Goal: Task Accomplishment & Management: Manage account settings

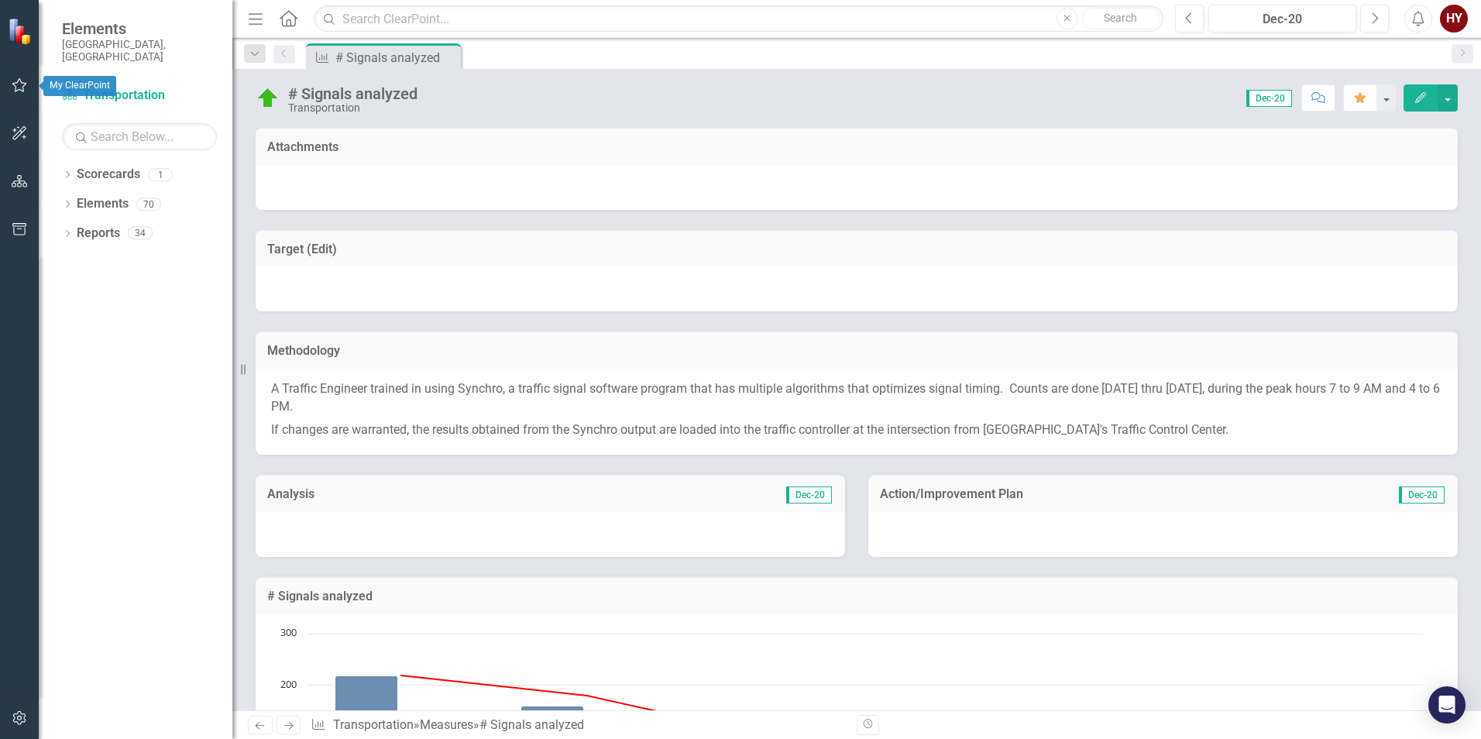
drag, startPoint x: 19, startPoint y: 81, endPoint x: 247, endPoint y: 180, distance: 249.1
click at [19, 81] on icon "button" at bounding box center [19, 85] width 15 height 14
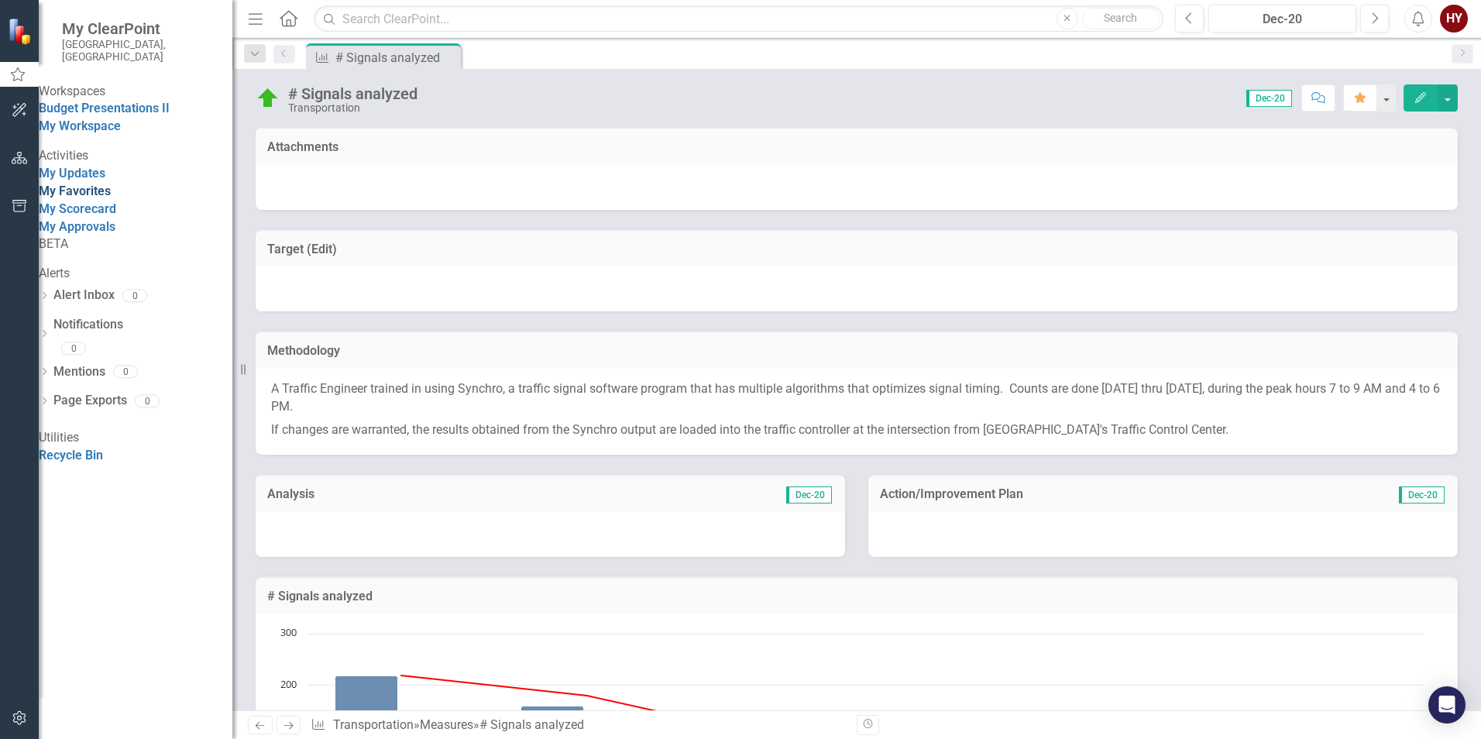
click at [95, 198] on link "My Favorites" at bounding box center [75, 191] width 72 height 15
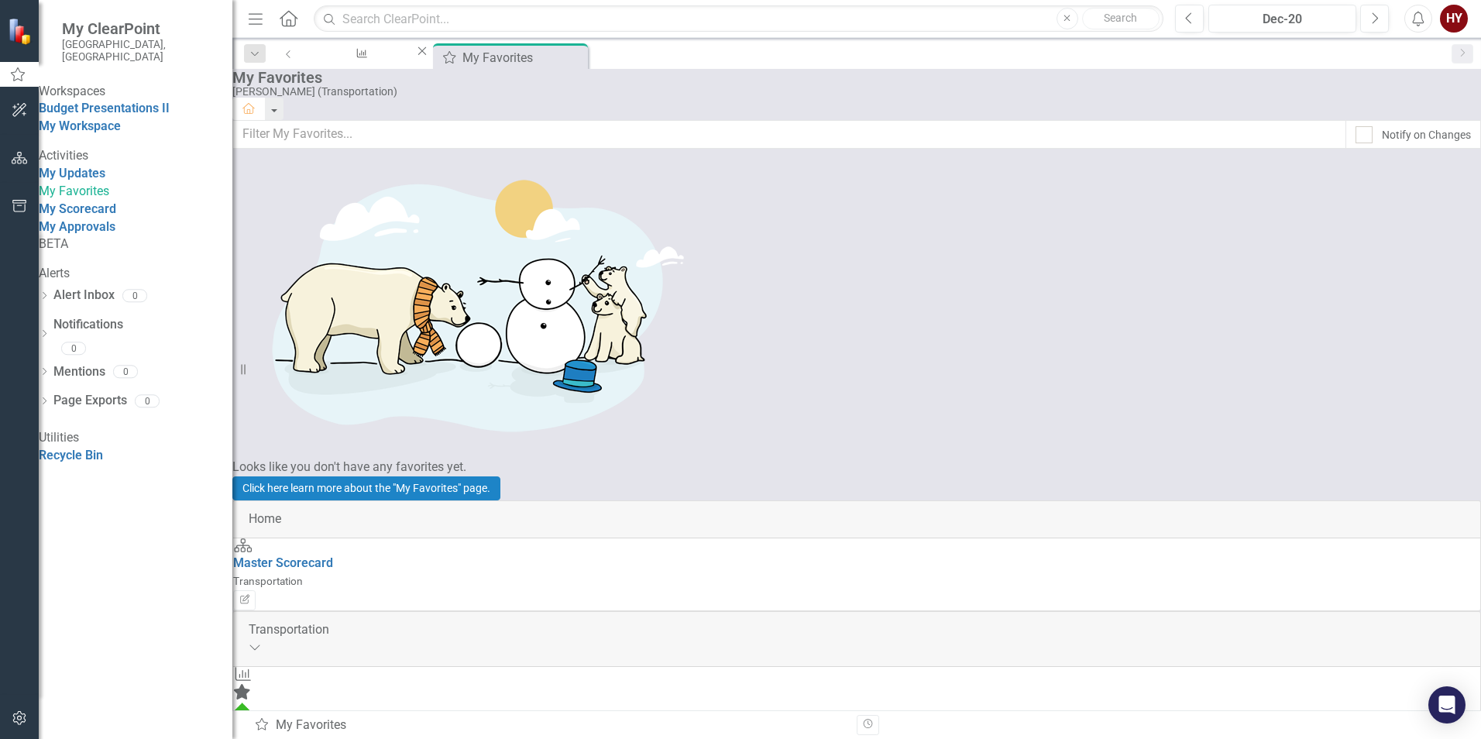
click at [339, 721] on link "# Signals analyzed" at bounding box center [285, 728] width 105 height 15
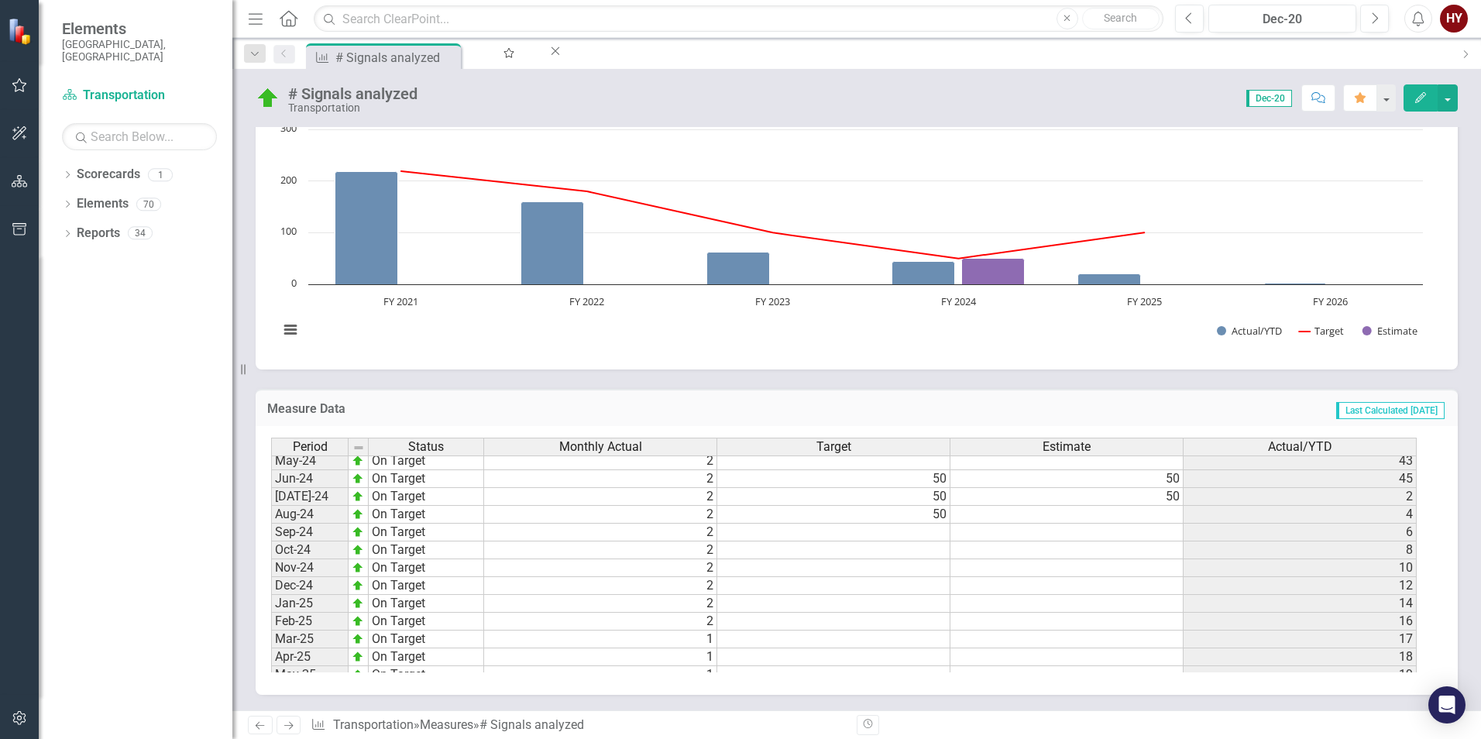
scroll to position [783, 0]
click at [664, 569] on tbody "Oct-23 On Target 4 100 [DATE]-23 On Target 3 100 [DATE]-23 On Target 4 100 [DAT…" at bounding box center [844, 422] width 1146 height 500
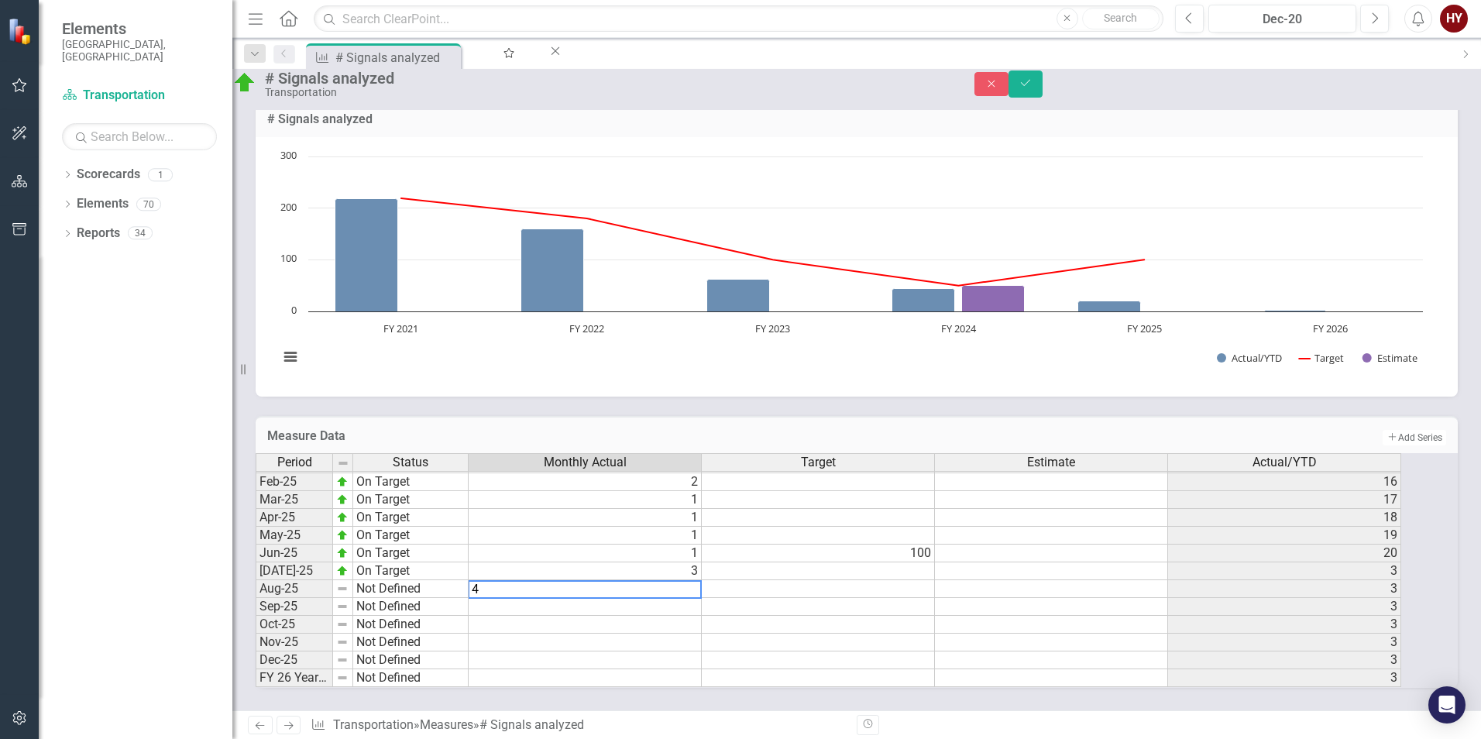
type textarea "4"
click at [814, 616] on td at bounding box center [818, 625] width 233 height 18
click at [1033, 86] on icon "Save" at bounding box center [1026, 82] width 14 height 11
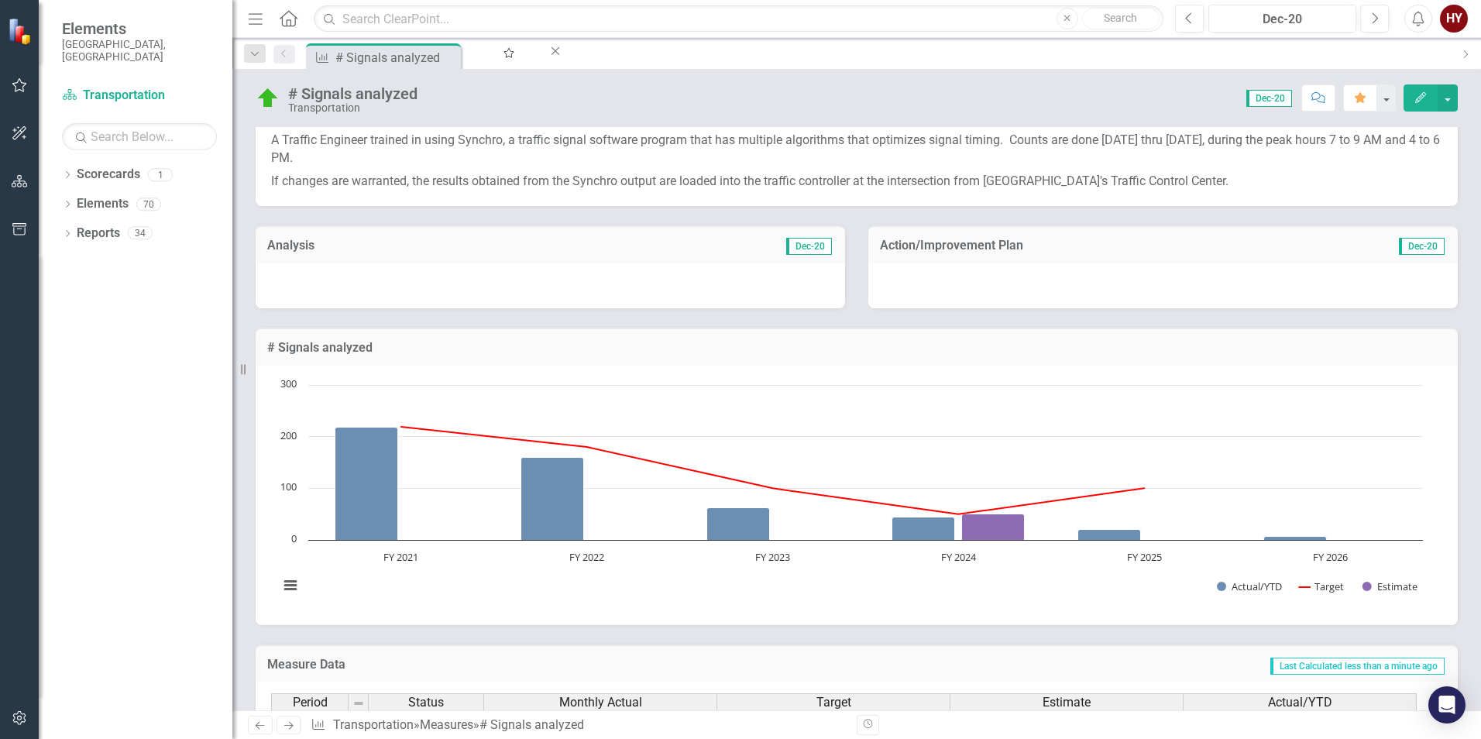
scroll to position [387, 0]
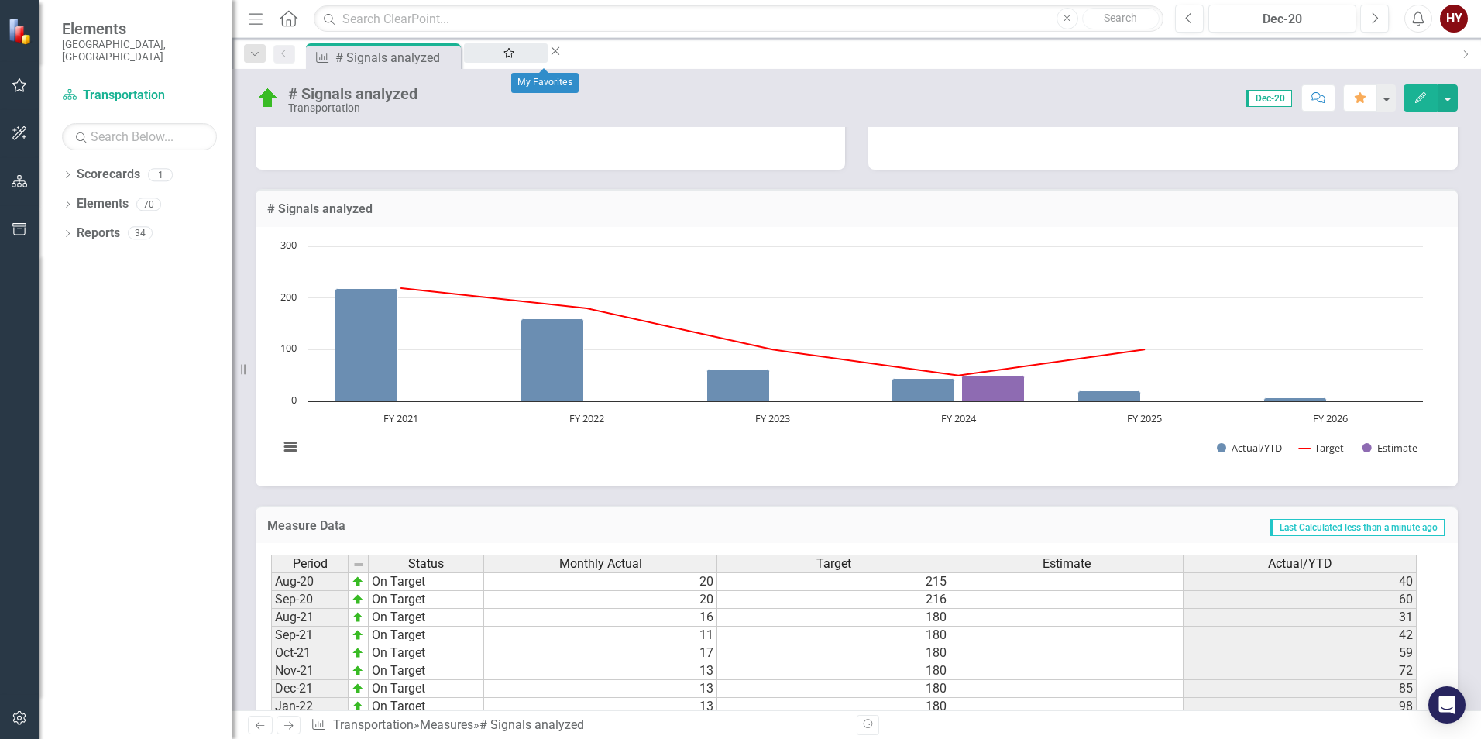
click at [533, 58] on div "My Favorites" at bounding box center [506, 67] width 56 height 19
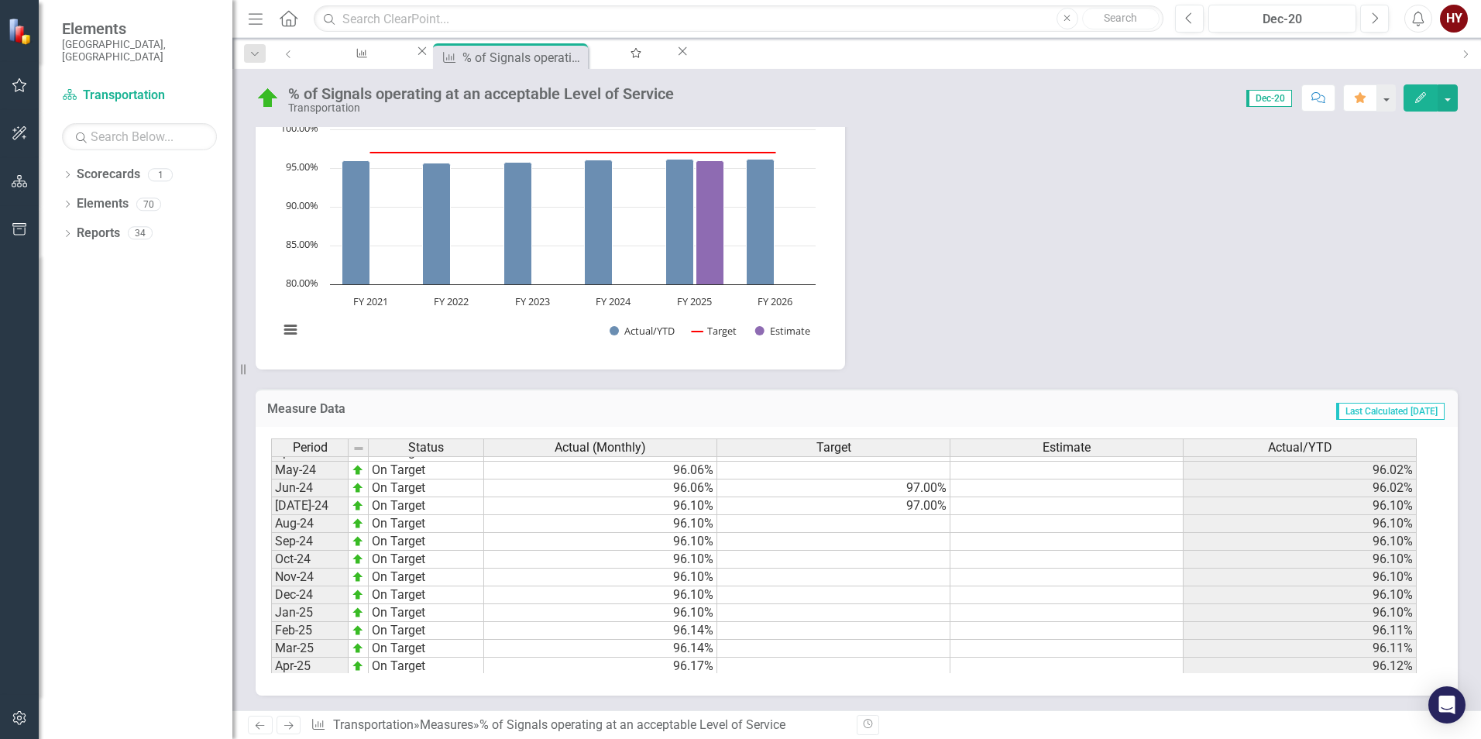
scroll to position [783, 0]
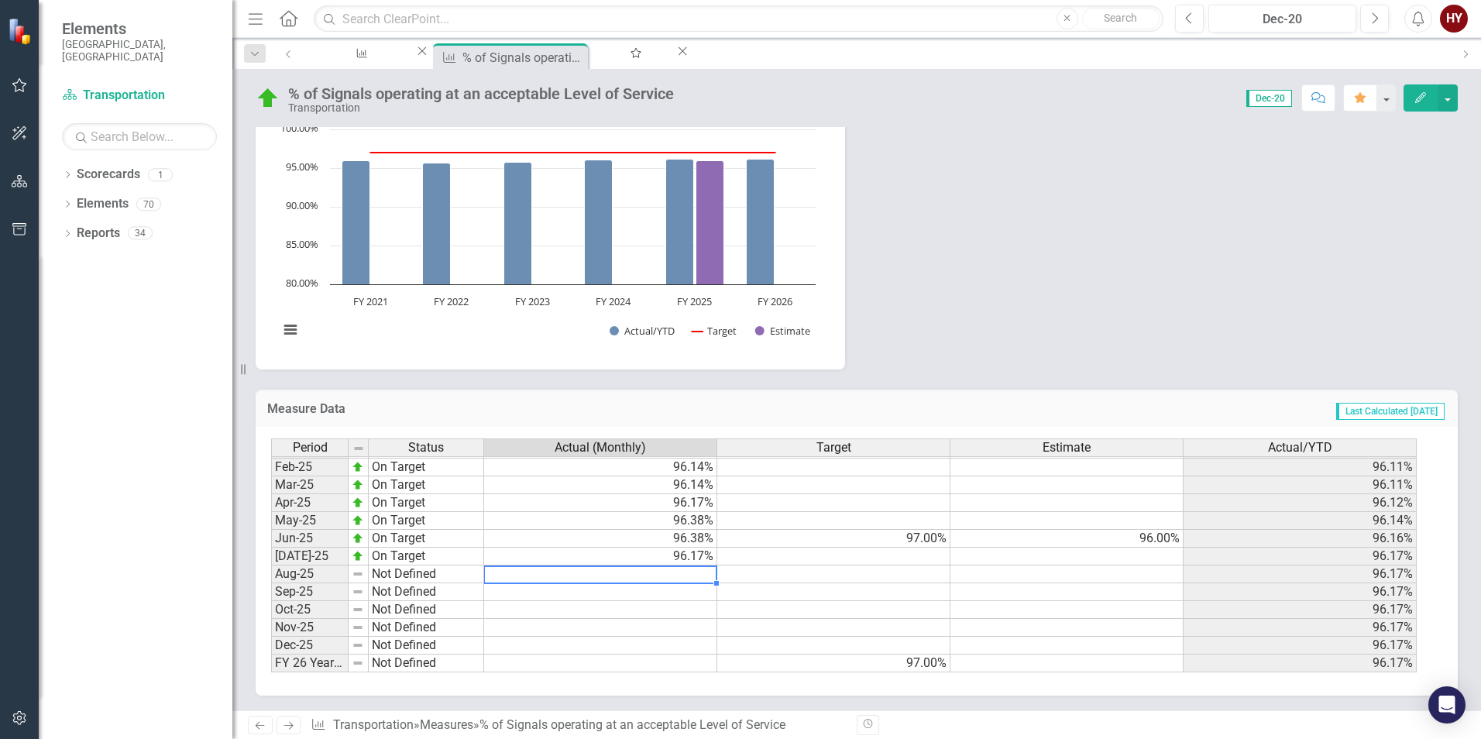
click at [655, 573] on td at bounding box center [600, 575] width 233 height 18
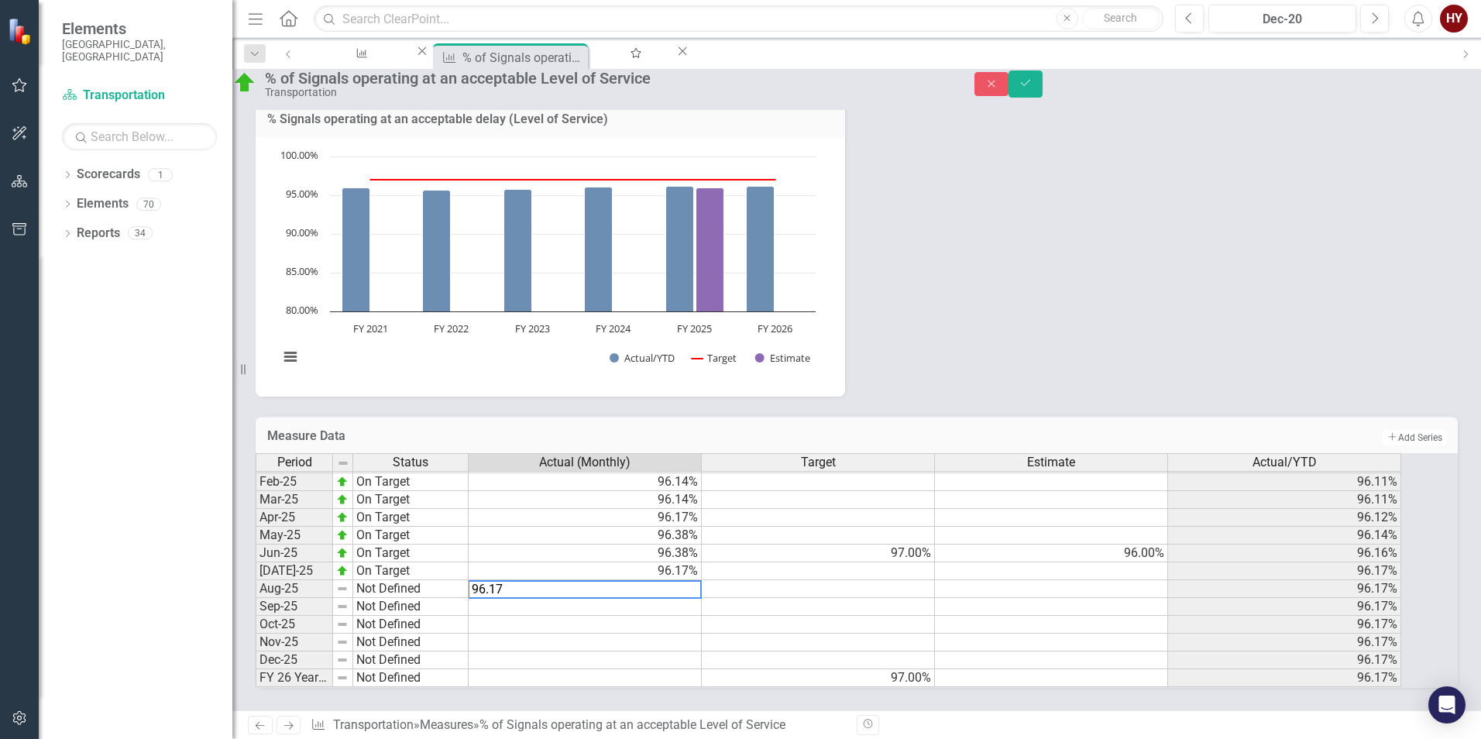
type textarea "96.17"
click at [1044, 319] on div "Methodology When the traffic engineer times the traffic signals with the latest…" at bounding box center [857, 148] width 1226 height 495
click at [1043, 83] on button "Save" at bounding box center [1026, 84] width 34 height 27
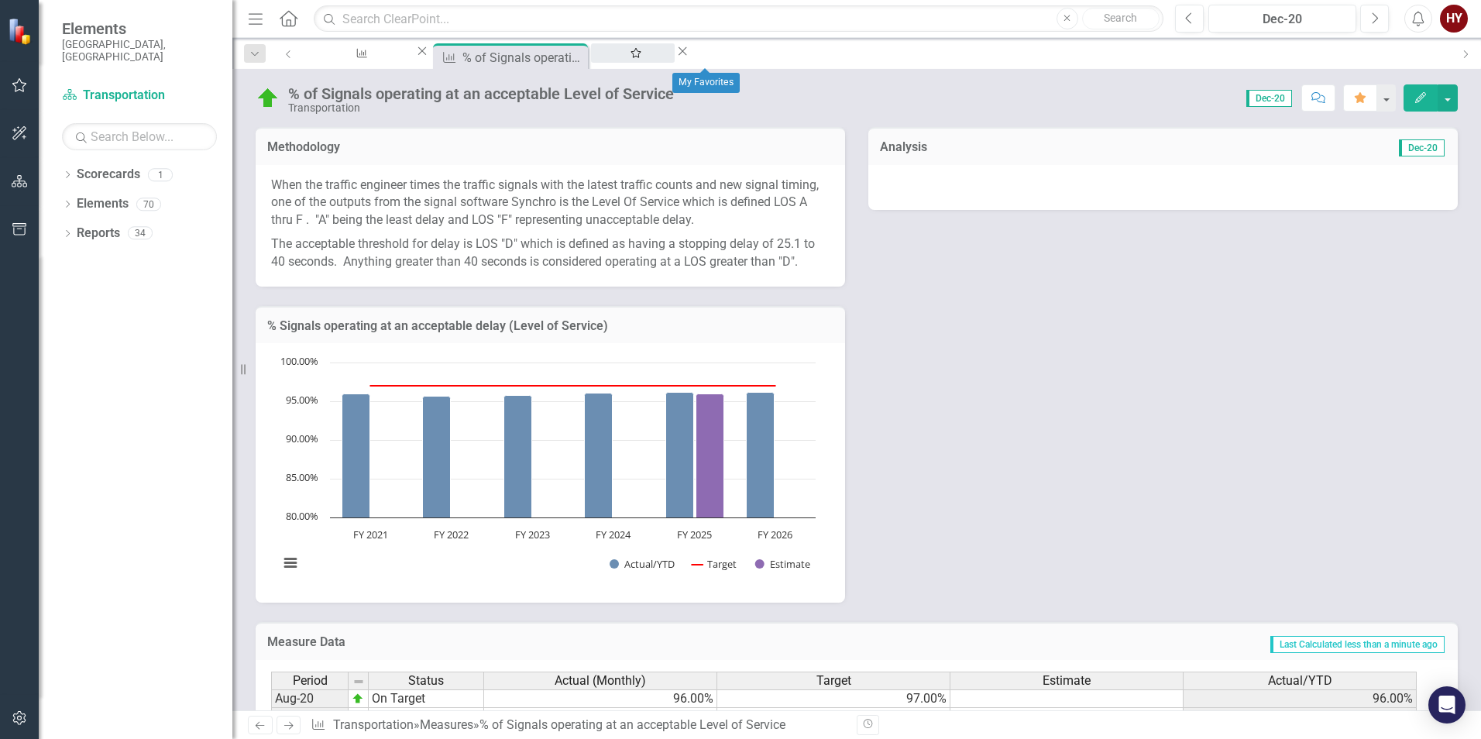
click at [661, 58] on div "My Favorites" at bounding box center [633, 67] width 56 height 19
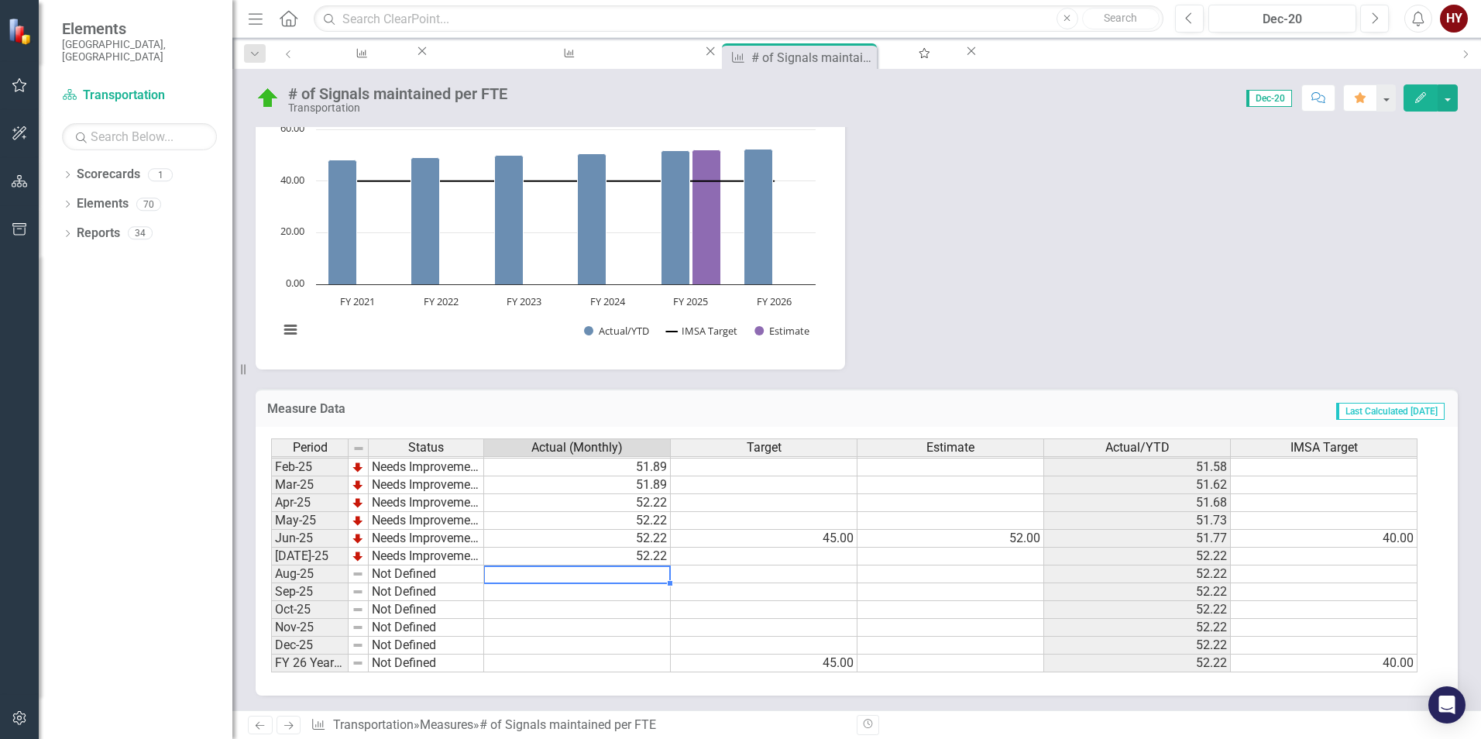
click at [599, 577] on td at bounding box center [577, 575] width 187 height 18
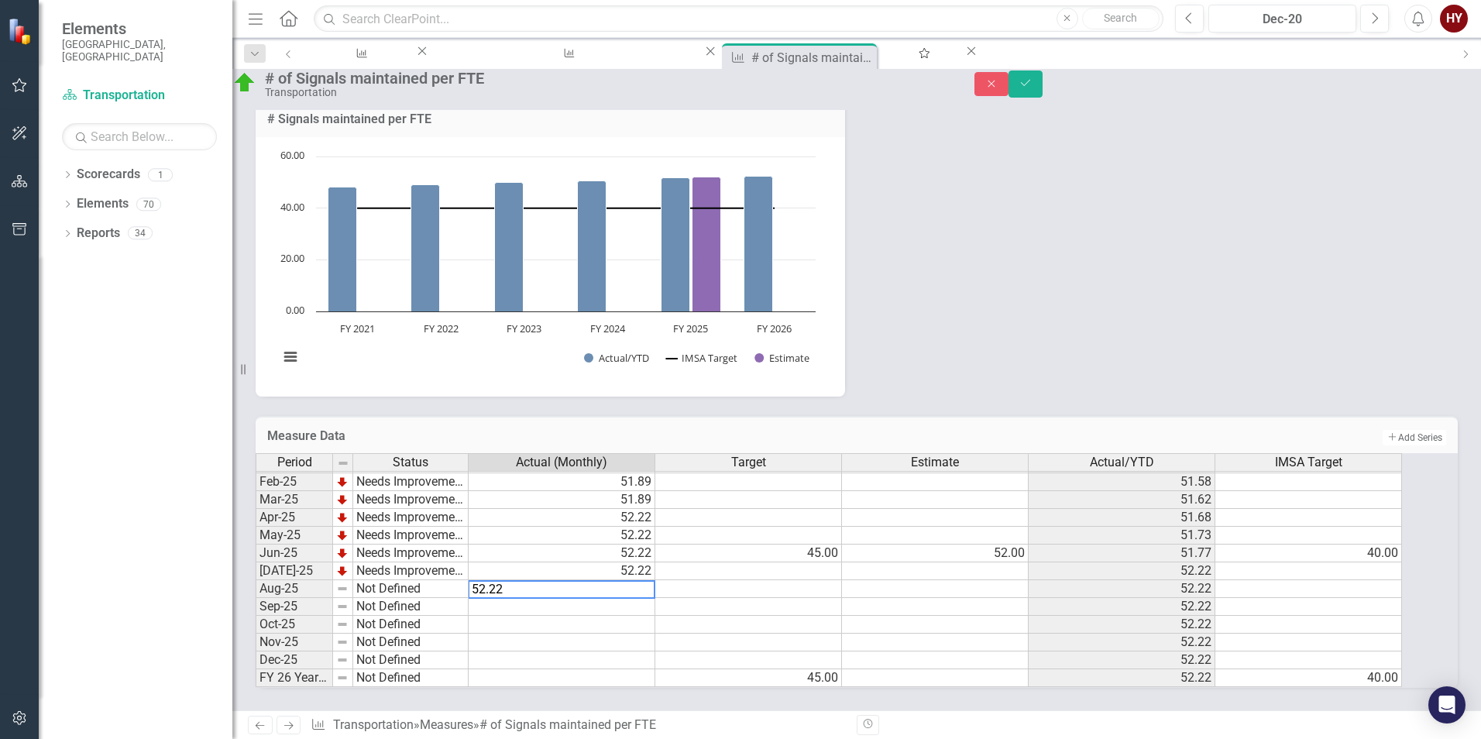
type textarea "52.22"
click at [842, 562] on td at bounding box center [748, 571] width 187 height 18
drag, startPoint x: 1440, startPoint y: 90, endPoint x: 1358, endPoint y: 169, distance: 114.0
click at [1033, 88] on icon "Save" at bounding box center [1026, 82] width 14 height 11
